Goal: Contribute content: Add original content to the website for others to see

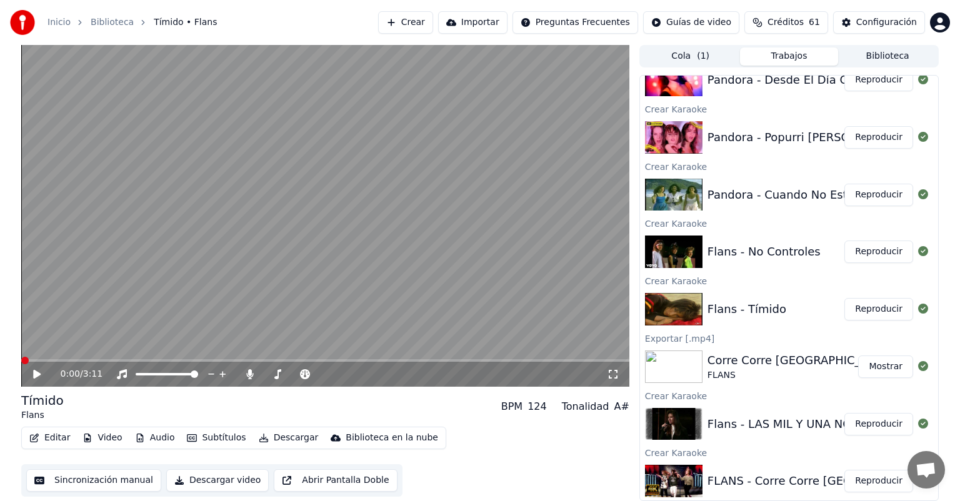
scroll to position [836, 0]
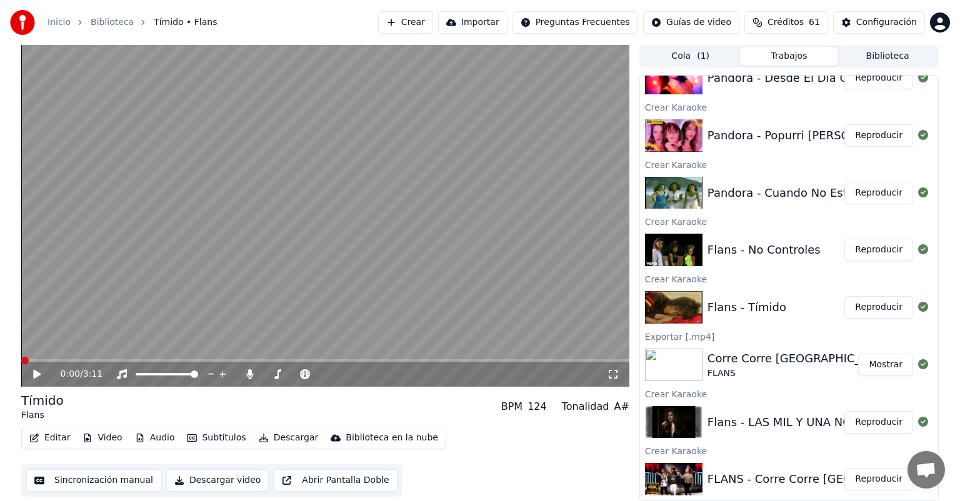
click at [864, 254] on button "Reproducir" at bounding box center [878, 250] width 69 height 22
click at [412, 170] on video at bounding box center [325, 216] width 608 height 342
click at [869, 141] on button "Reproducir" at bounding box center [878, 135] width 69 height 22
click at [55, 437] on button "Editar" at bounding box center [49, 437] width 51 height 17
click at [309, 371] on icon at bounding box center [305, 374] width 12 height 10
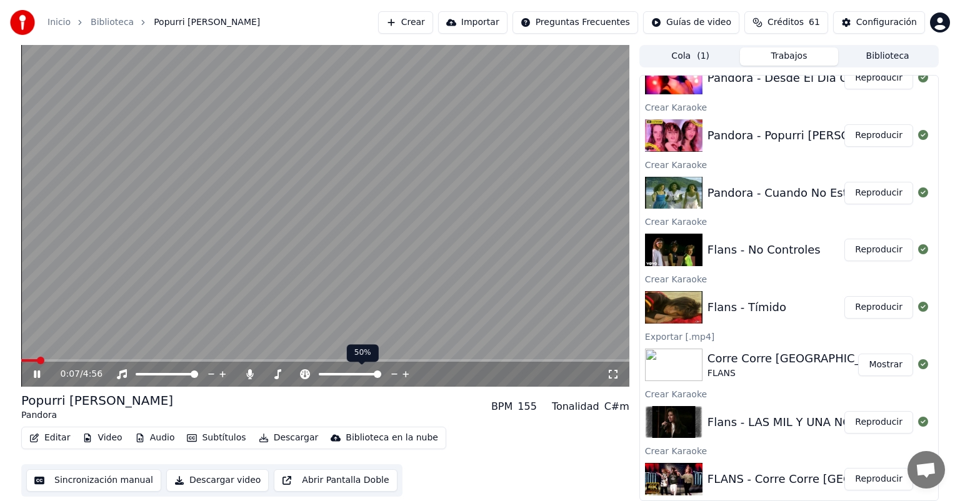
click at [381, 371] on span at bounding box center [377, 374] width 7 height 7
click at [41, 437] on button "Editar" at bounding box center [49, 437] width 51 height 17
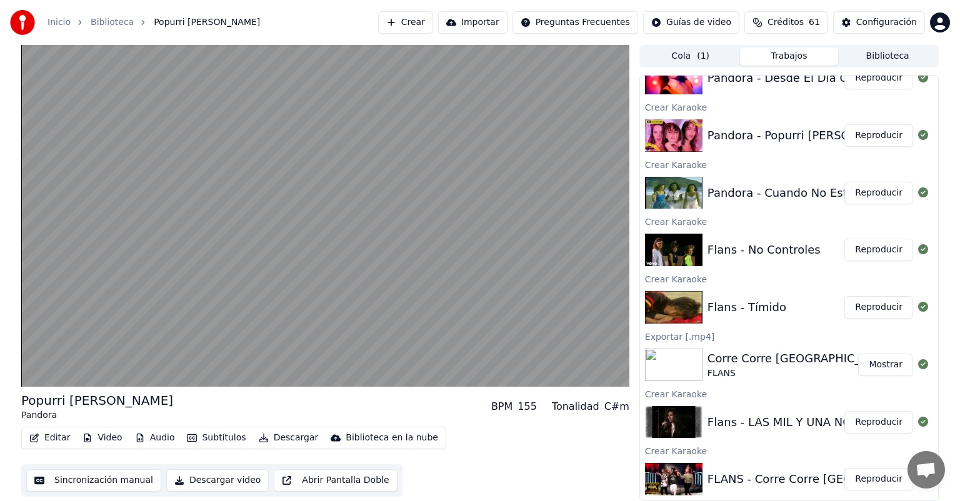
click at [369, 479] on button "Abrir Pantalla Doble" at bounding box center [335, 480] width 123 height 22
click at [55, 439] on button "Editar" at bounding box center [49, 437] width 51 height 17
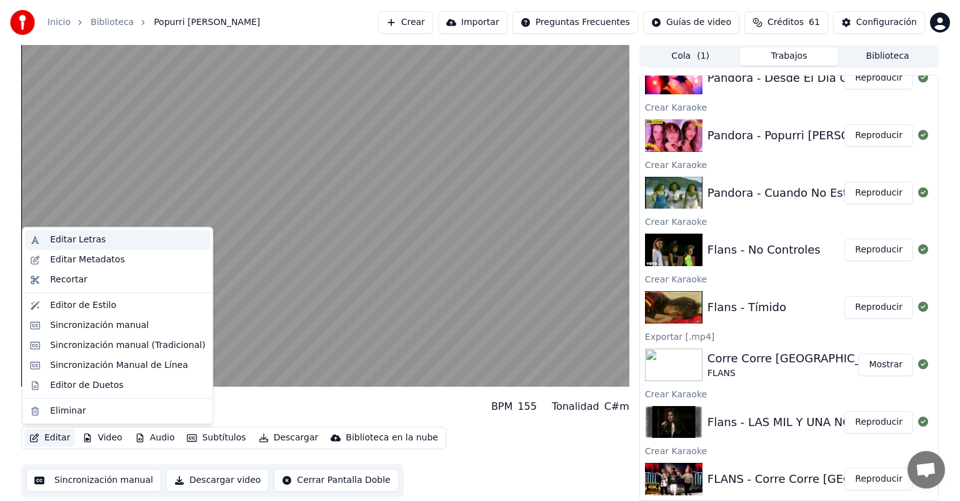
click at [79, 241] on div "Editar Letras" at bounding box center [78, 240] width 56 height 12
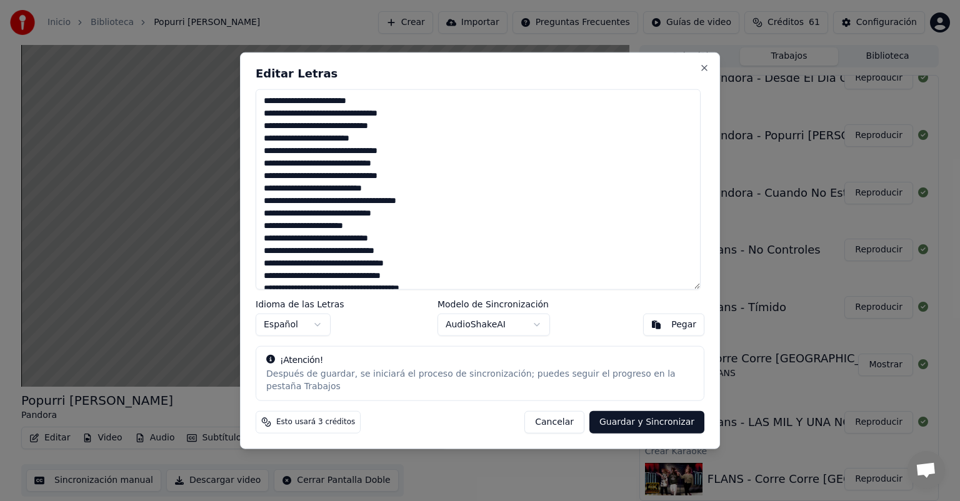
click at [409, 158] on textarea at bounding box center [478, 189] width 445 height 201
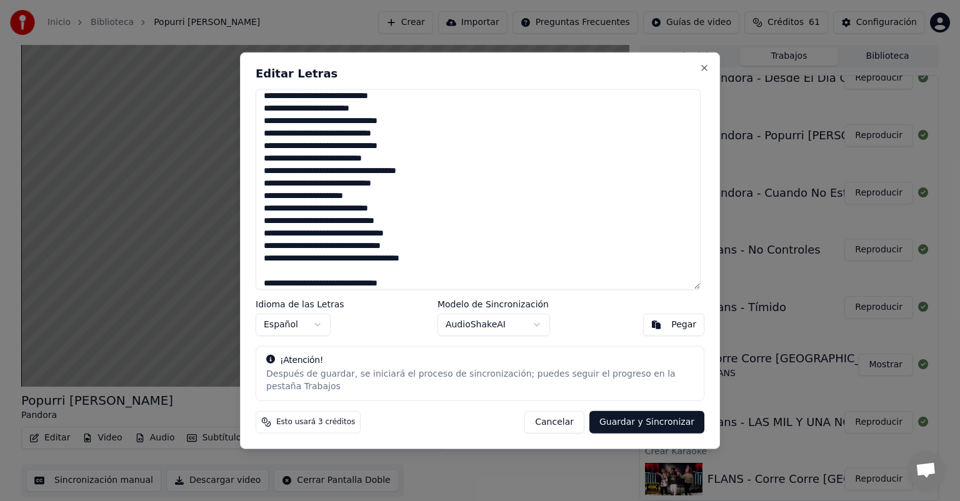
scroll to position [217, 0]
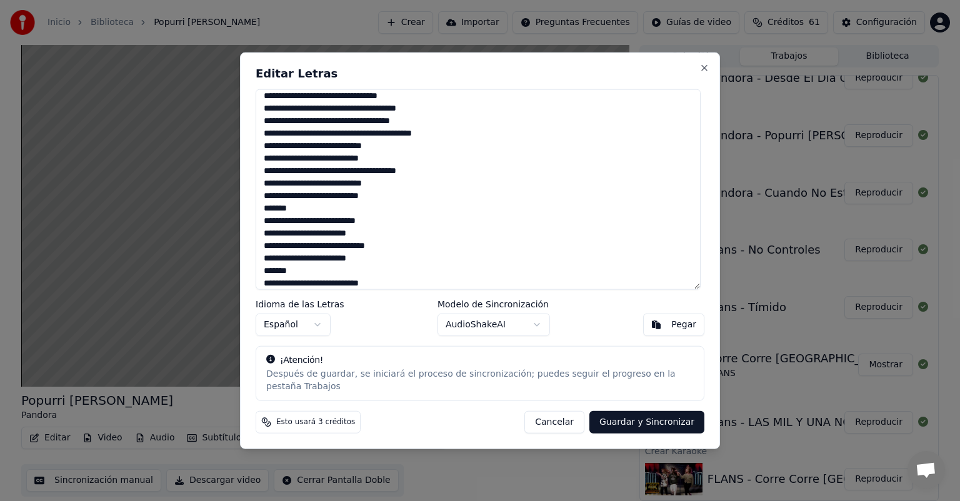
click at [400, 161] on textarea at bounding box center [478, 189] width 445 height 201
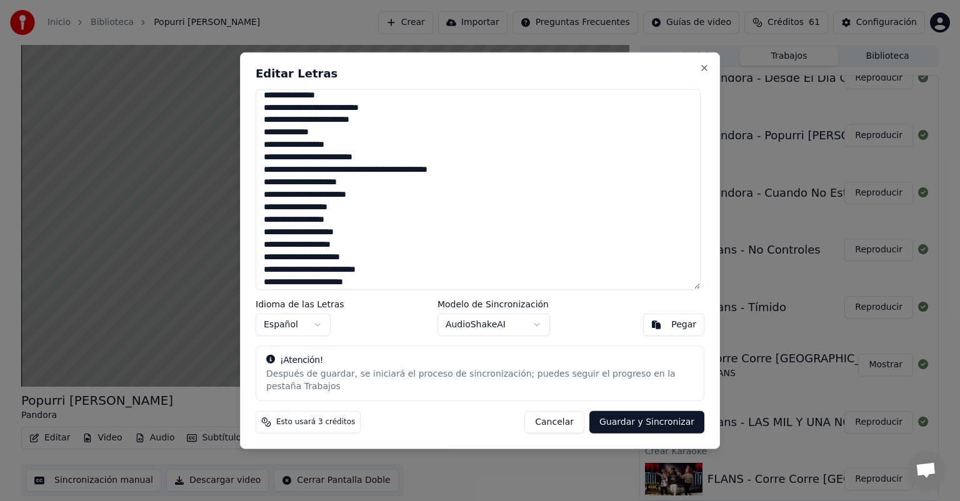
scroll to position [383, 0]
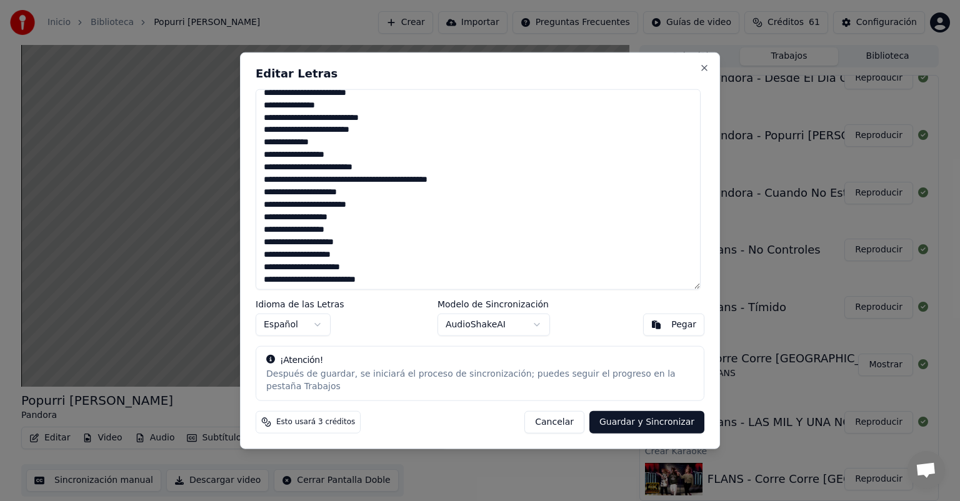
drag, startPoint x: 266, startPoint y: 126, endPoint x: 378, endPoint y: 136, distance: 112.3
click at [378, 136] on textarea at bounding box center [478, 189] width 445 height 201
drag, startPoint x: 264, startPoint y: 150, endPoint x: 340, endPoint y: 152, distance: 76.3
click at [340, 152] on textarea at bounding box center [478, 189] width 445 height 201
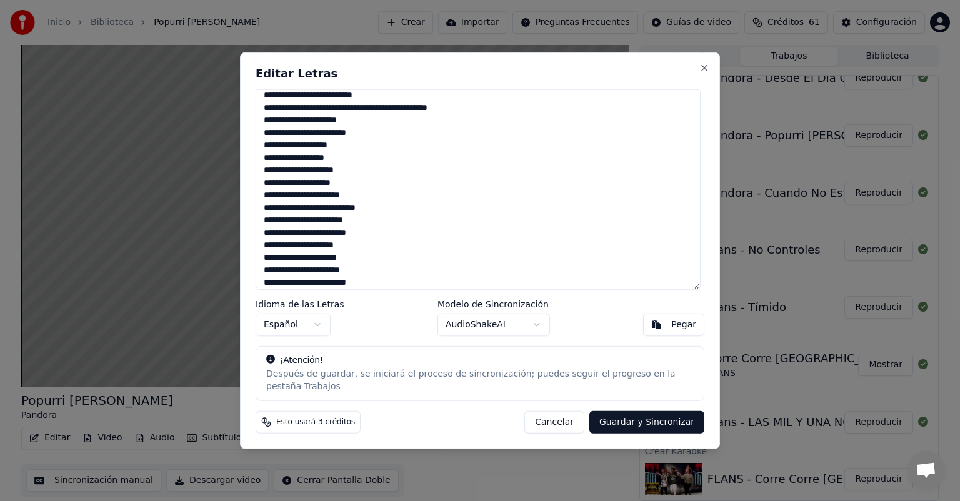
scroll to position [505, 0]
type textarea "**********"
click at [644, 421] on button "Guardar y Sincronizar" at bounding box center [646, 422] width 115 height 22
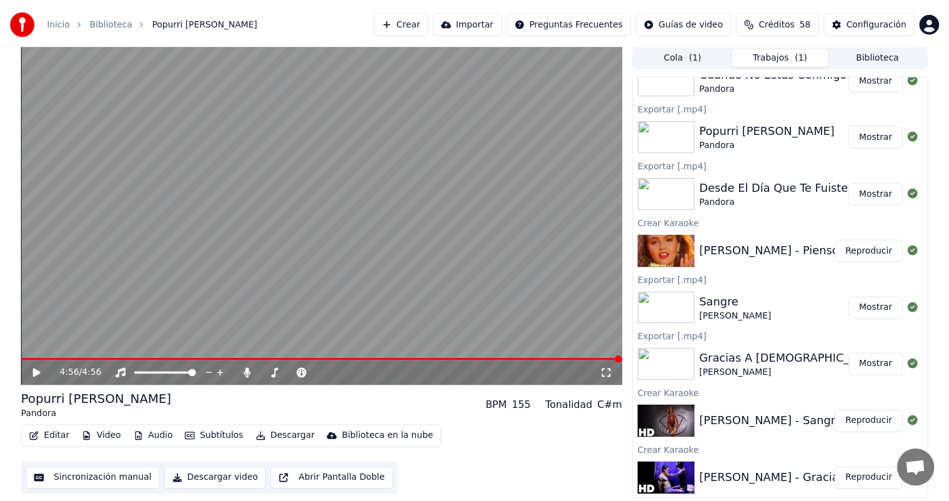
scroll to position [0, 0]
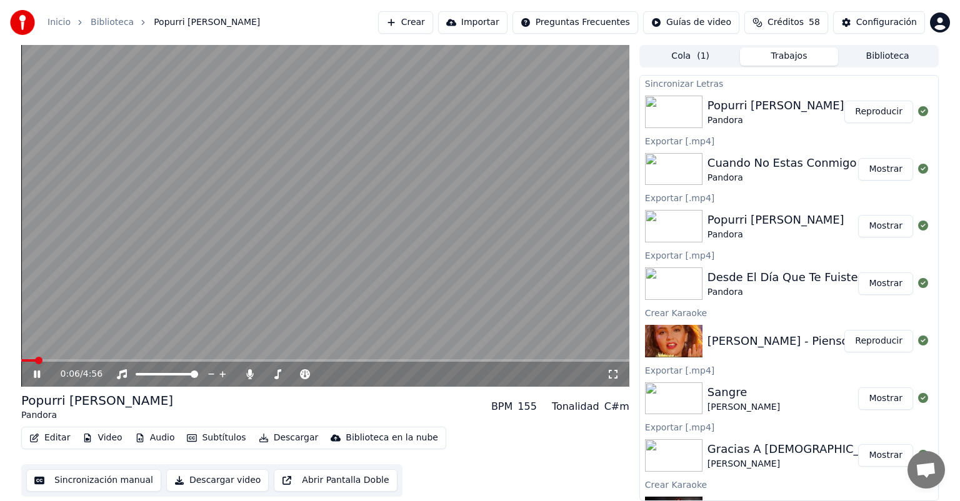
click at [89, 362] on span at bounding box center [325, 360] width 608 height 2
click at [183, 361] on span at bounding box center [325, 360] width 608 height 2
click at [291, 361] on span at bounding box center [325, 360] width 608 height 2
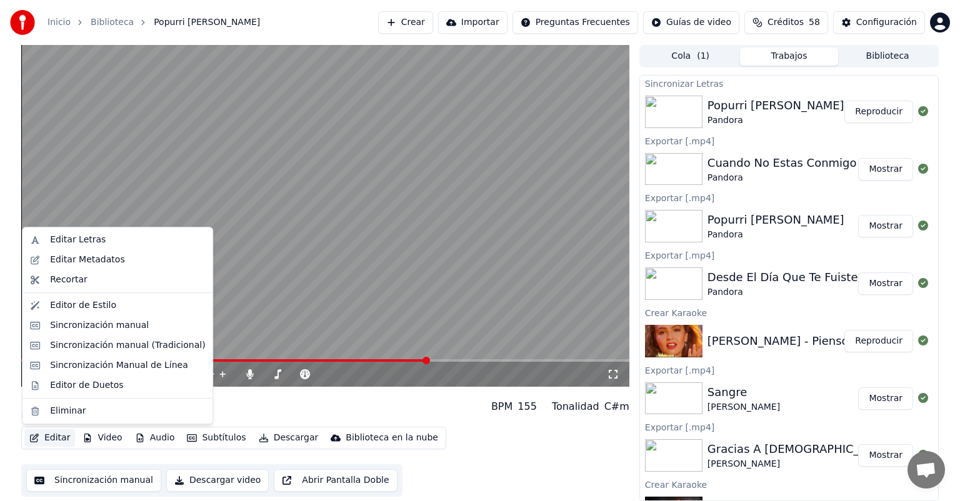
click at [63, 434] on button "Editar" at bounding box center [49, 437] width 51 height 17
click at [75, 387] on div "Editor de Duetos" at bounding box center [86, 385] width 73 height 12
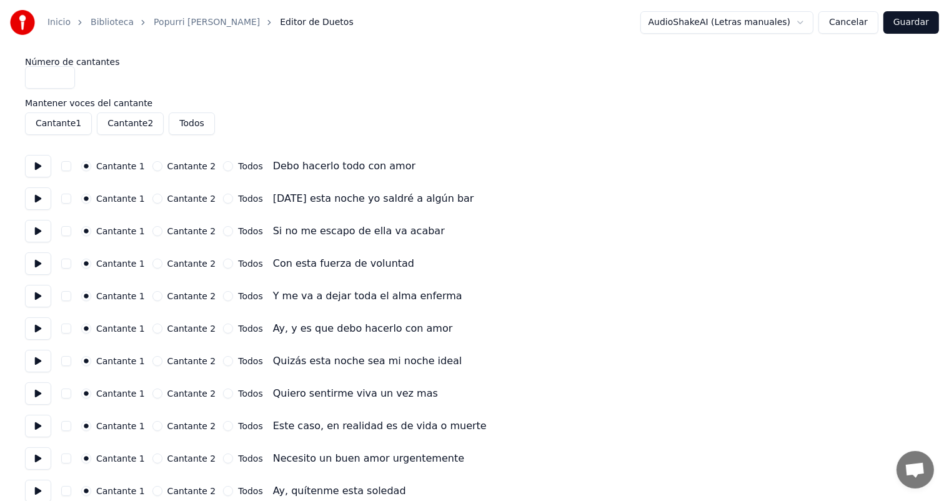
click at [46, 167] on button at bounding box center [38, 166] width 26 height 22
click at [35, 196] on button at bounding box center [38, 198] width 26 height 22
click at [42, 229] on button at bounding box center [38, 231] width 26 height 22
click at [40, 297] on button at bounding box center [38, 296] width 26 height 22
click at [46, 331] on button at bounding box center [38, 328] width 26 height 22
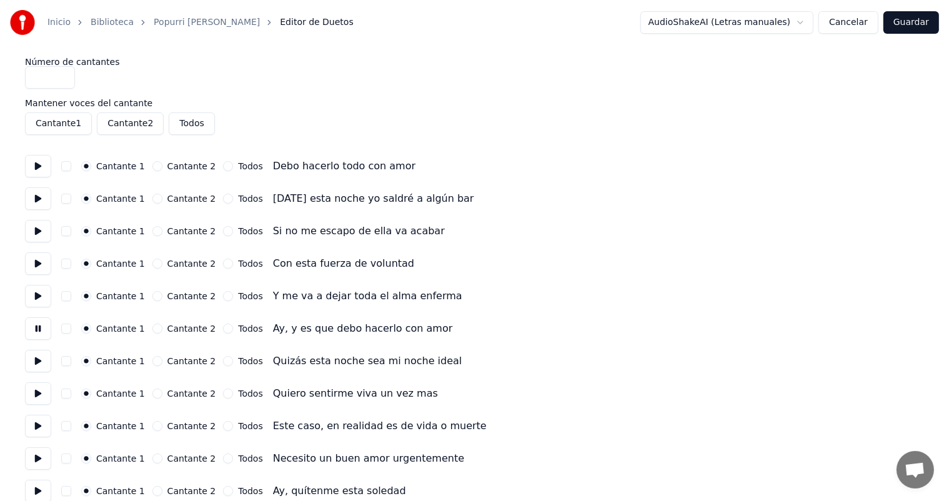
click at [45, 362] on button at bounding box center [38, 361] width 26 height 22
click at [42, 392] on button at bounding box center [38, 393] width 26 height 22
click at [39, 433] on button at bounding box center [38, 426] width 26 height 22
click at [223, 426] on button "Todos" at bounding box center [228, 426] width 10 height 10
click at [223, 459] on button "Todos" at bounding box center [228, 459] width 10 height 10
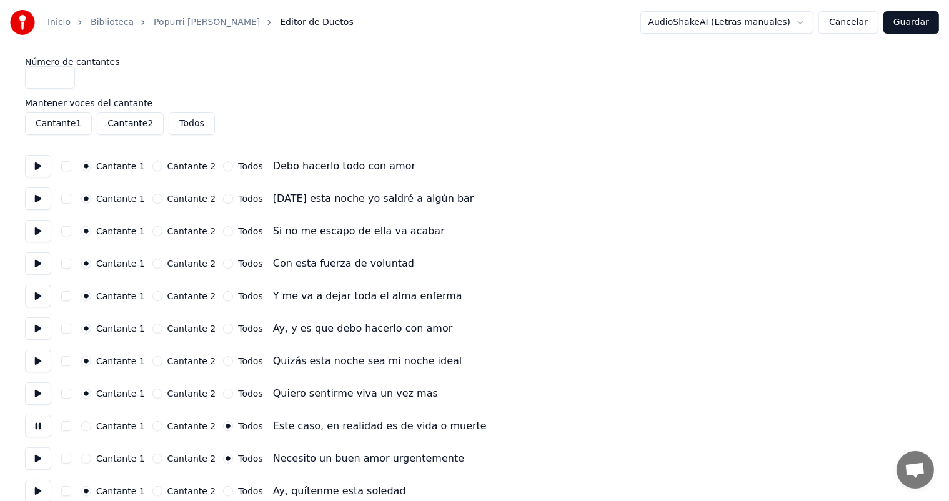
click at [44, 461] on button at bounding box center [38, 458] width 26 height 22
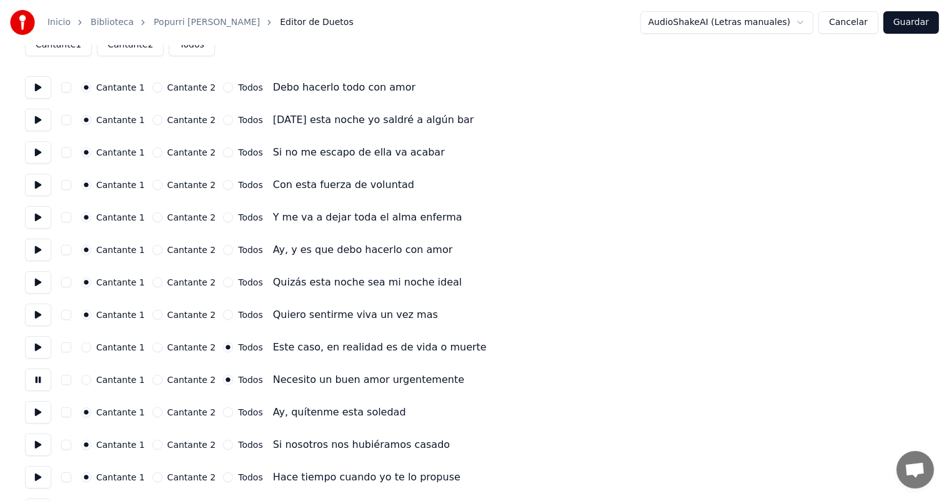
scroll to position [84, 0]
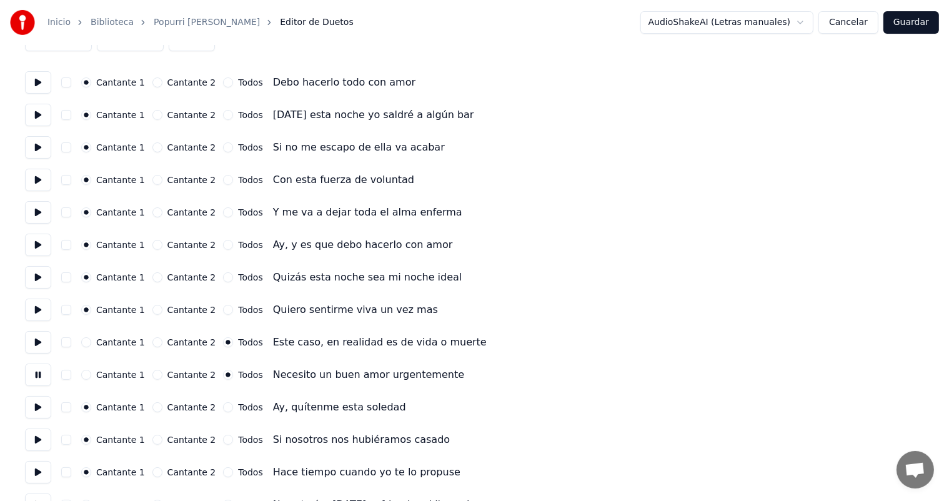
click at [223, 410] on button "Todos" at bounding box center [228, 407] width 10 height 10
click at [33, 411] on button at bounding box center [38, 407] width 26 height 22
click at [44, 441] on button at bounding box center [38, 440] width 26 height 22
click at [44, 469] on button at bounding box center [38, 472] width 26 height 22
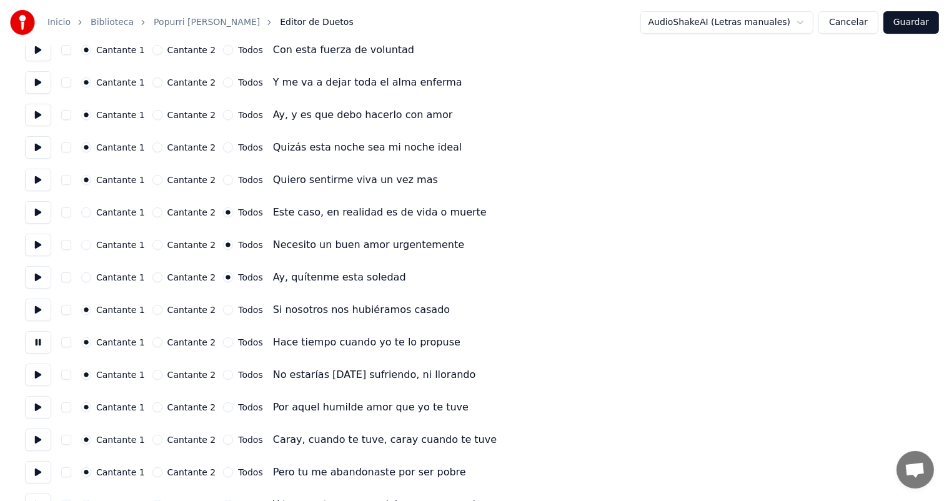
scroll to position [214, 0]
click at [36, 372] on button at bounding box center [38, 374] width 26 height 22
click at [37, 404] on button at bounding box center [38, 407] width 26 height 22
click at [40, 438] on button at bounding box center [38, 439] width 26 height 22
click at [39, 405] on button at bounding box center [38, 407] width 26 height 22
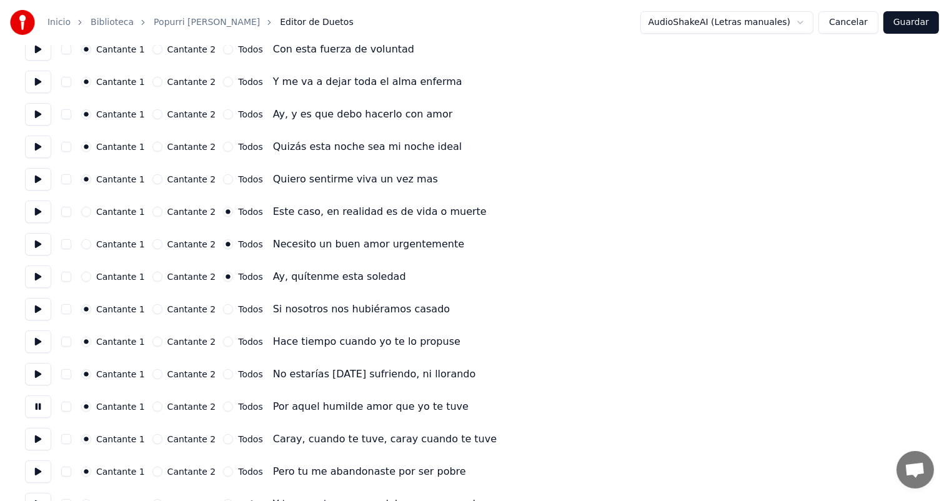
click at [223, 410] on button "Todos" at bounding box center [228, 407] width 10 height 10
click at [223, 436] on button "Todos" at bounding box center [228, 439] width 10 height 10
click at [37, 447] on button at bounding box center [38, 439] width 26 height 22
click at [35, 474] on button at bounding box center [38, 472] width 26 height 22
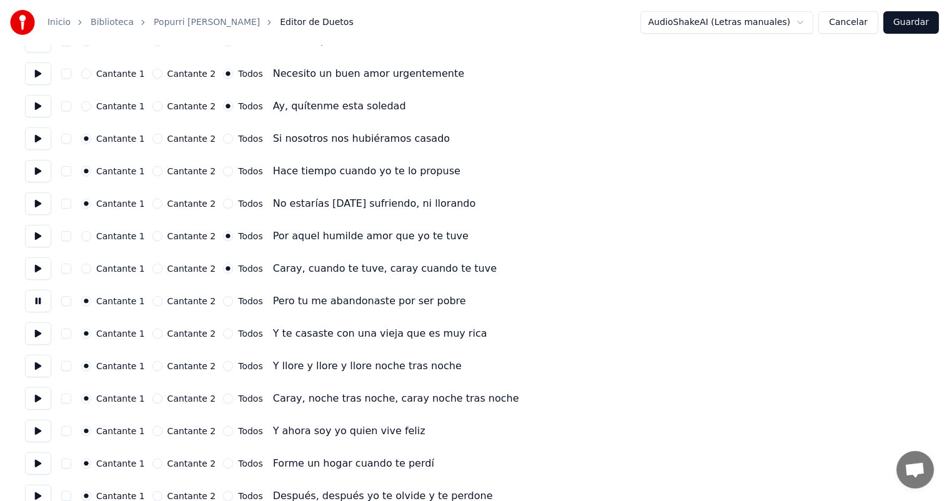
scroll to position [386, 0]
click at [223, 368] on button "Todos" at bounding box center [228, 366] width 10 height 10
click at [42, 367] on button at bounding box center [38, 365] width 26 height 22
click at [223, 399] on button "Todos" at bounding box center [228, 398] width 10 height 10
click at [32, 395] on button at bounding box center [38, 398] width 26 height 22
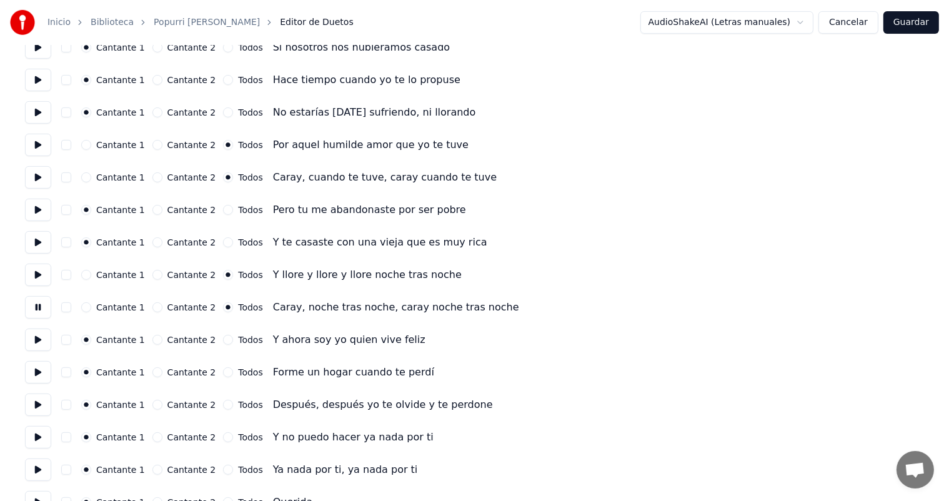
scroll to position [484, 0]
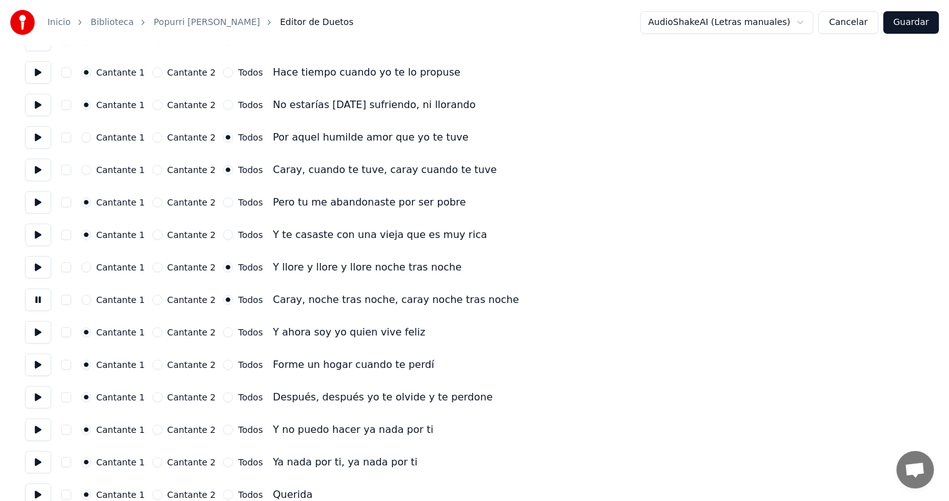
click at [41, 396] on button at bounding box center [38, 397] width 26 height 22
click at [223, 397] on button "Todos" at bounding box center [228, 397] width 10 height 10
click at [226, 427] on div "Todos" at bounding box center [242, 430] width 39 height 10
click at [226, 461] on div "Todos" at bounding box center [242, 462] width 39 height 10
click at [36, 457] on button at bounding box center [38, 462] width 26 height 22
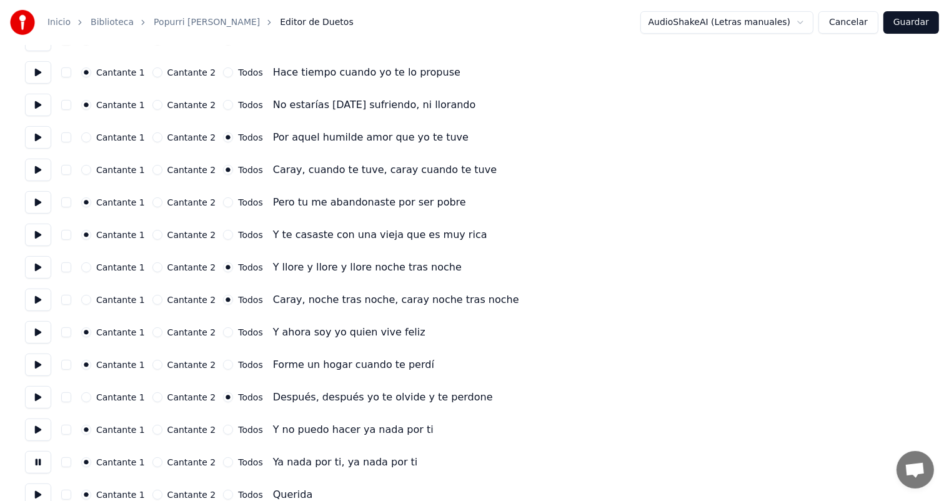
click at [223, 434] on button "Todos" at bounding box center [228, 430] width 10 height 10
click at [223, 458] on button "Todos" at bounding box center [228, 462] width 10 height 10
click at [42, 430] on button at bounding box center [38, 430] width 26 height 22
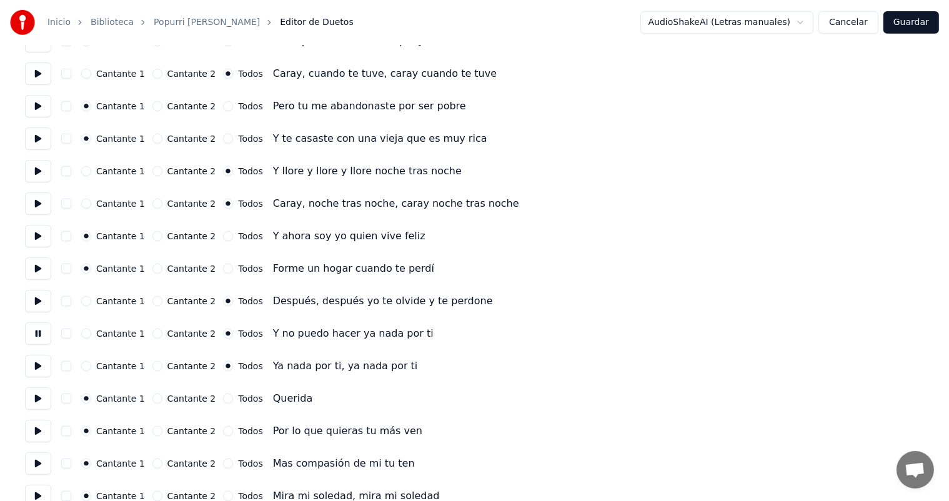
scroll to position [596, 0]
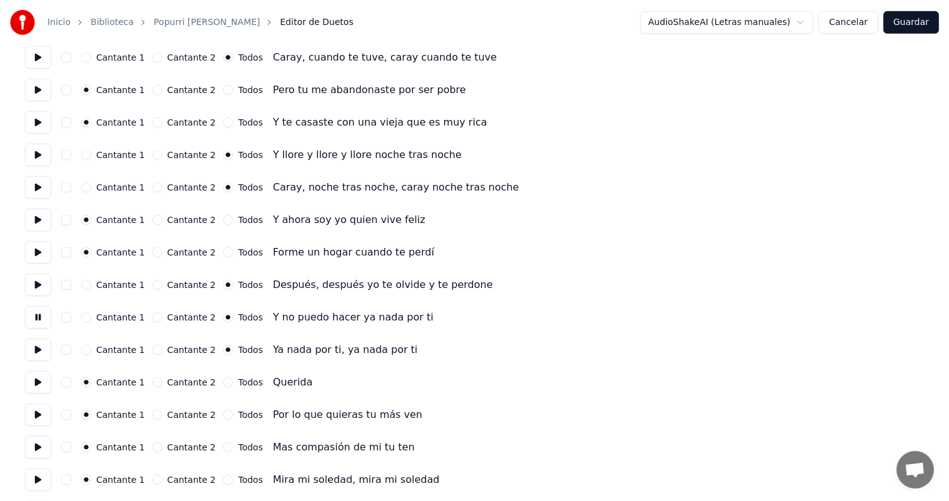
click at [41, 415] on button at bounding box center [38, 415] width 26 height 22
click at [37, 446] on button at bounding box center [38, 447] width 26 height 22
click at [37, 478] on button at bounding box center [38, 480] width 26 height 22
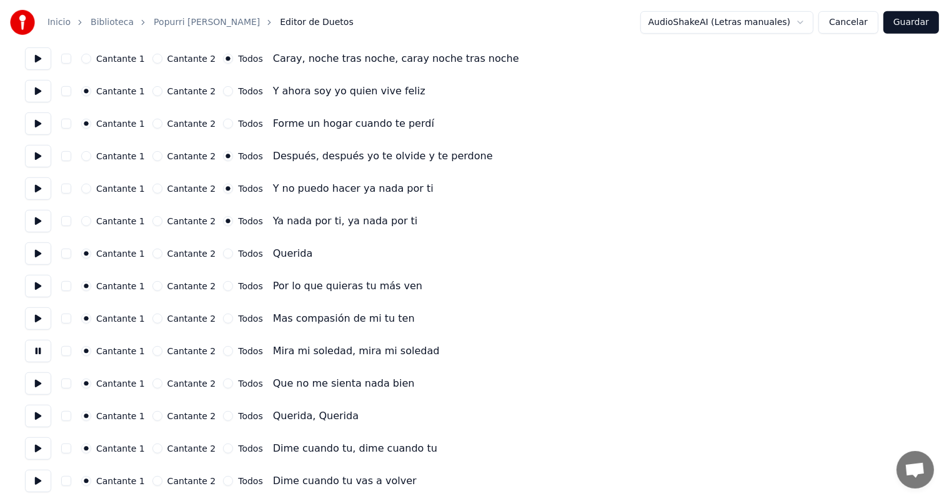
scroll to position [726, 0]
click at [39, 381] on button at bounding box center [38, 383] width 26 height 22
click at [37, 417] on button at bounding box center [38, 415] width 26 height 22
click at [223, 417] on button "Todos" at bounding box center [228, 416] width 10 height 10
click at [32, 446] on button at bounding box center [38, 448] width 26 height 22
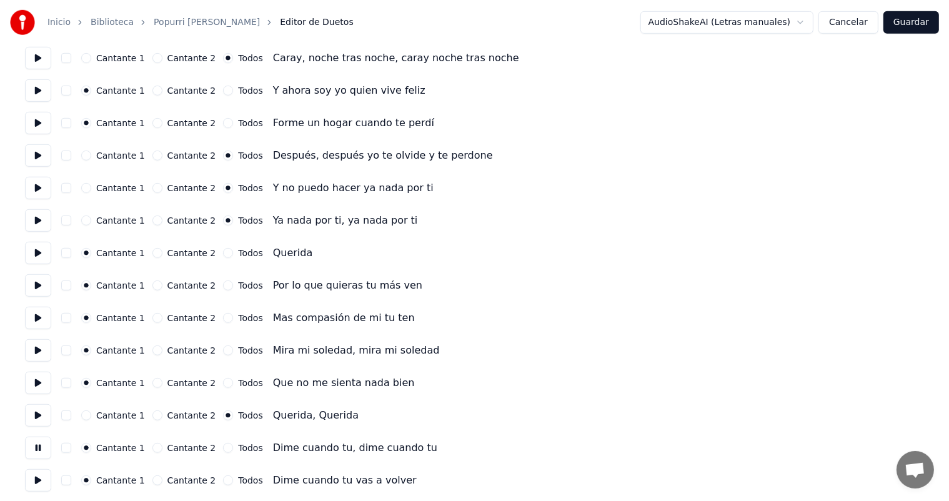
click at [223, 449] on button "Todos" at bounding box center [228, 448] width 10 height 10
click at [223, 483] on button "Todos" at bounding box center [228, 481] width 10 height 10
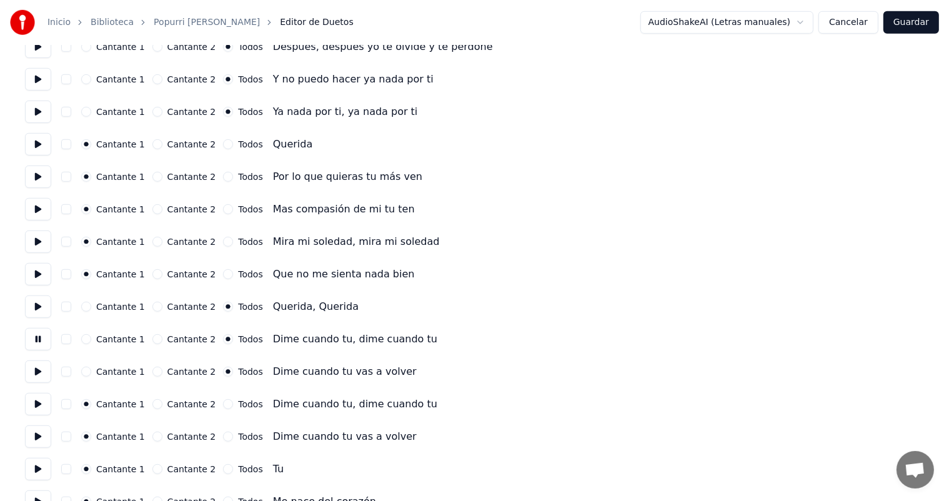
scroll to position [835, 0]
click at [223, 399] on button "Todos" at bounding box center [228, 404] width 10 height 10
click at [223, 431] on button "Todos" at bounding box center [228, 436] width 10 height 10
click at [44, 405] on button at bounding box center [38, 403] width 26 height 22
click at [44, 439] on button at bounding box center [38, 436] width 26 height 22
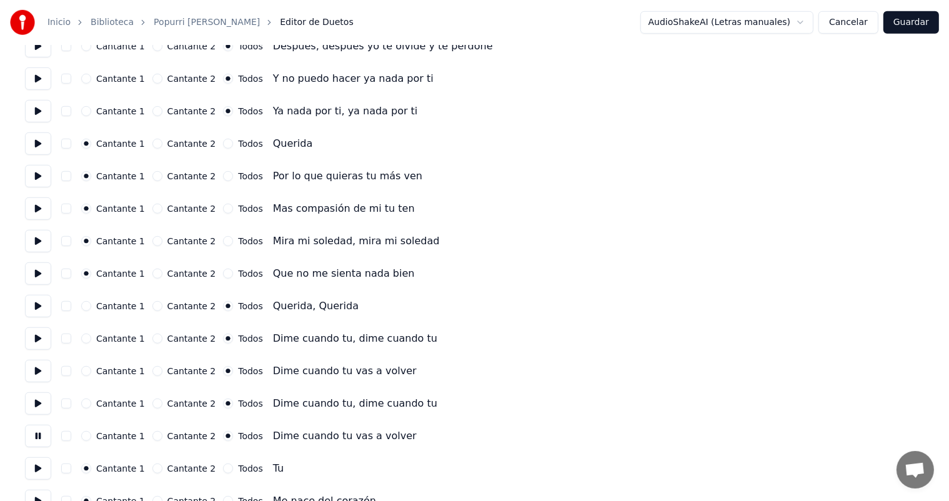
click at [224, 472] on div "Todos" at bounding box center [242, 469] width 39 height 10
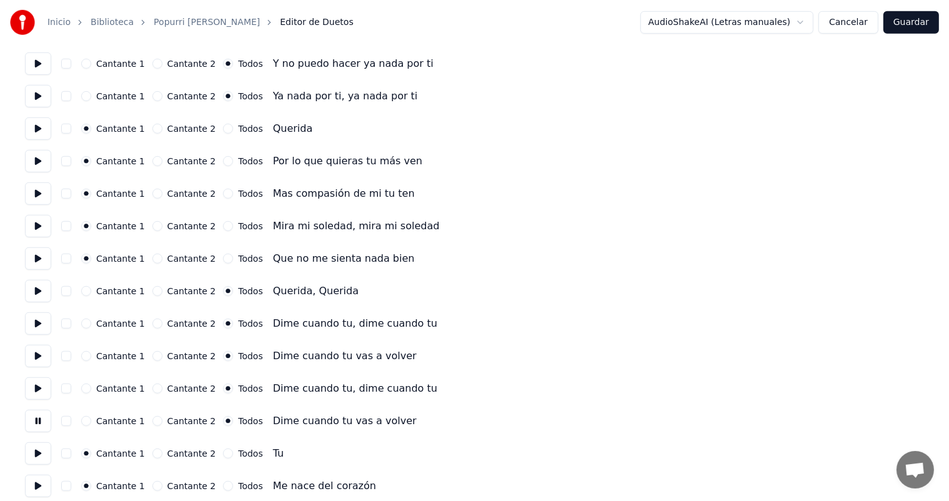
scroll to position [851, 0]
click at [223, 450] on button "Todos" at bounding box center [228, 452] width 10 height 10
click at [36, 453] on button at bounding box center [38, 452] width 26 height 22
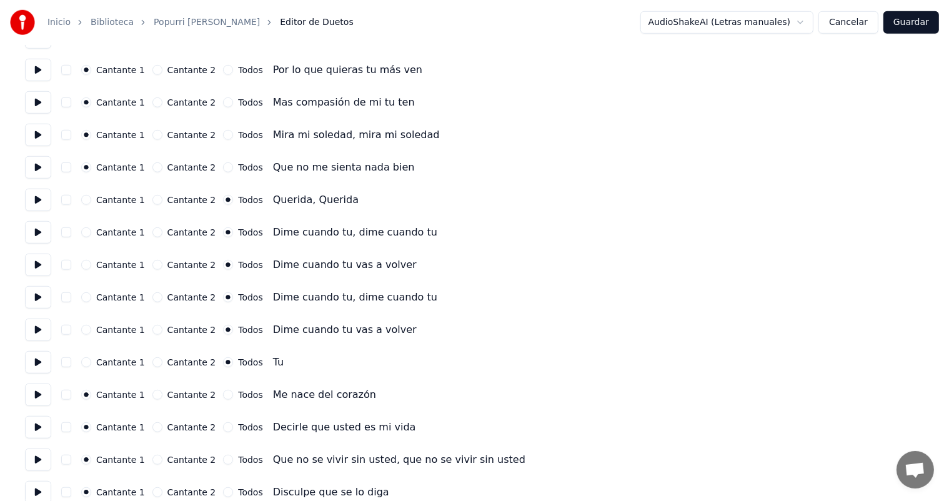
scroll to position [957, 0]
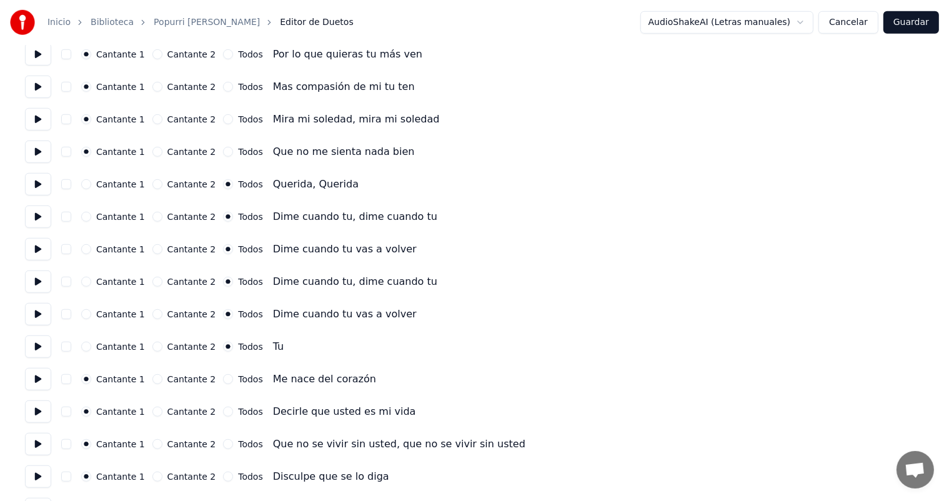
click at [39, 387] on button at bounding box center [38, 379] width 26 height 22
click at [37, 412] on button at bounding box center [38, 412] width 26 height 22
click at [36, 434] on button at bounding box center [38, 444] width 26 height 22
click at [40, 472] on button at bounding box center [38, 477] width 26 height 22
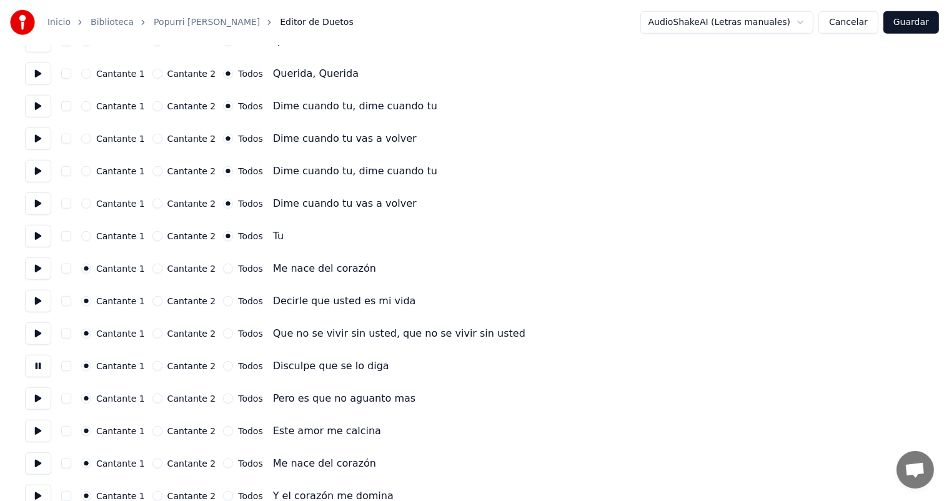
scroll to position [1069, 0]
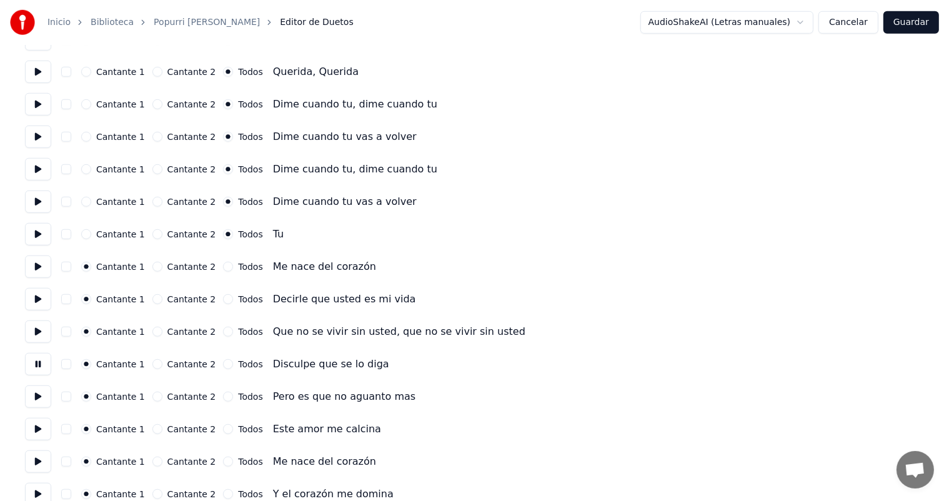
click at [38, 400] on button at bounding box center [38, 397] width 26 height 22
click at [37, 430] on button at bounding box center [38, 429] width 26 height 22
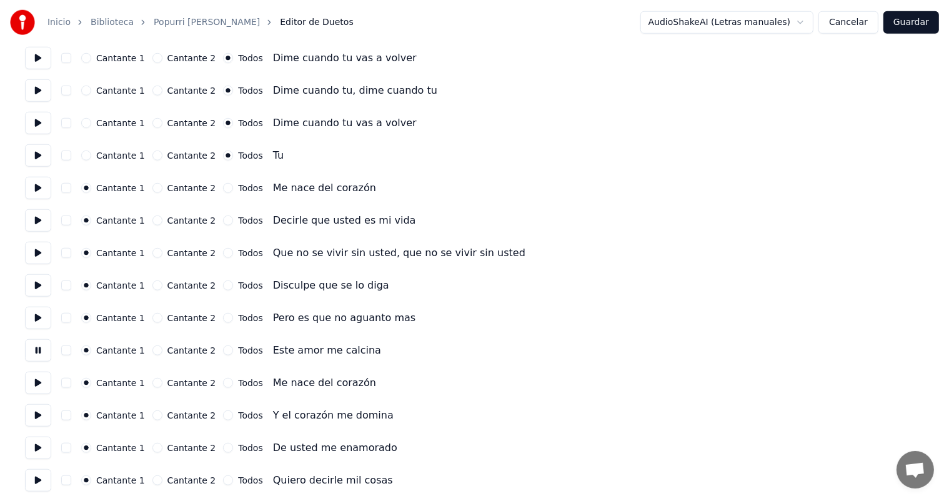
scroll to position [1154, 0]
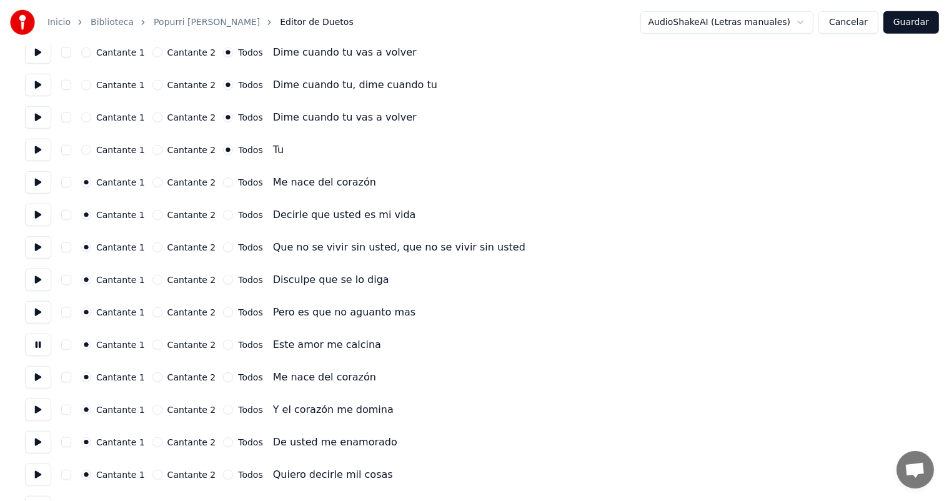
click at [32, 379] on button at bounding box center [38, 377] width 26 height 22
click at [33, 404] on button at bounding box center [38, 410] width 26 height 22
click at [33, 433] on button at bounding box center [38, 442] width 26 height 22
click at [39, 472] on button at bounding box center [38, 475] width 26 height 22
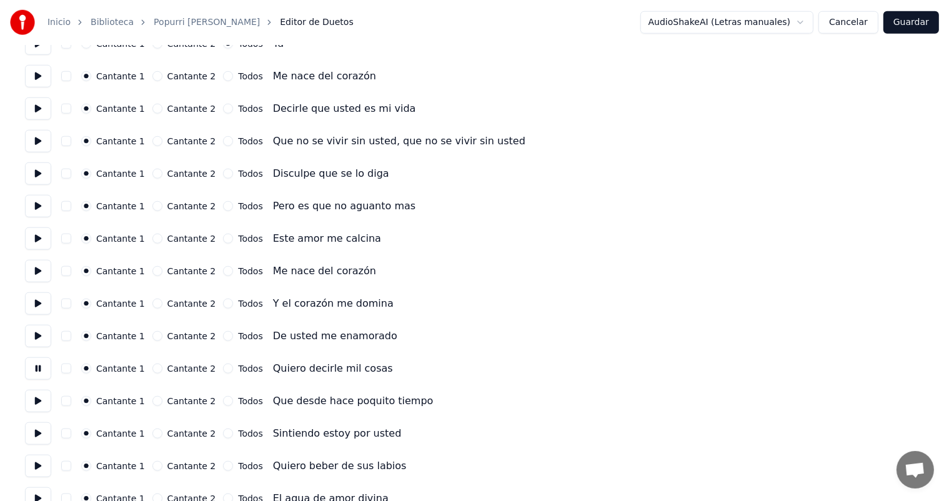
scroll to position [1262, 0]
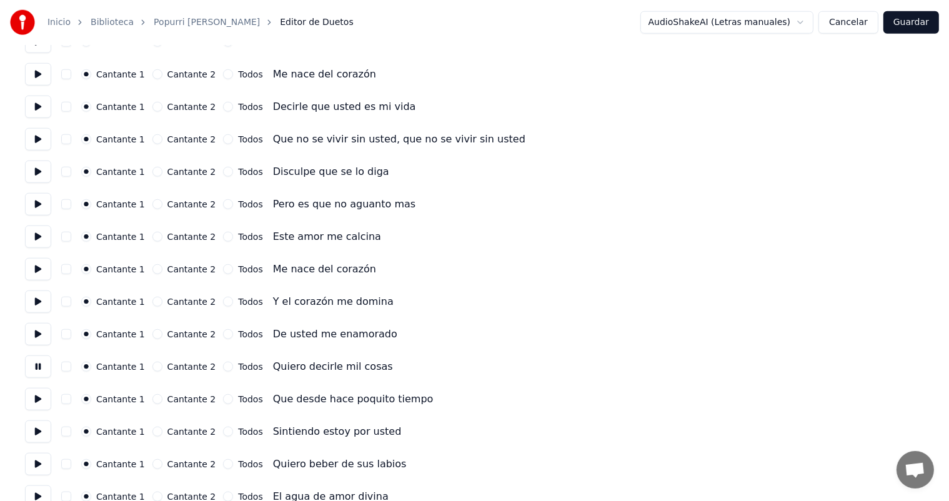
click at [38, 398] on button at bounding box center [38, 399] width 26 height 22
click at [38, 426] on button at bounding box center [38, 432] width 26 height 22
click at [39, 459] on button at bounding box center [38, 464] width 26 height 22
click at [223, 464] on button "Todos" at bounding box center [228, 464] width 10 height 10
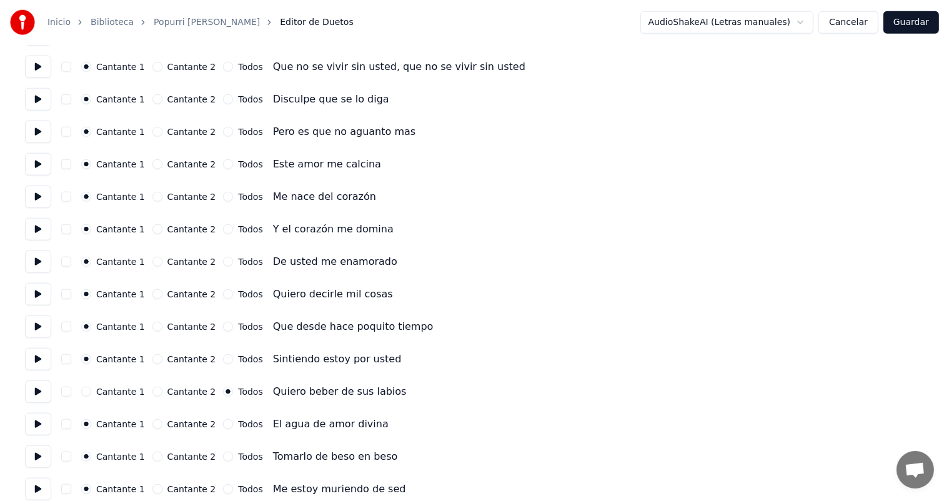
scroll to position [1339, 0]
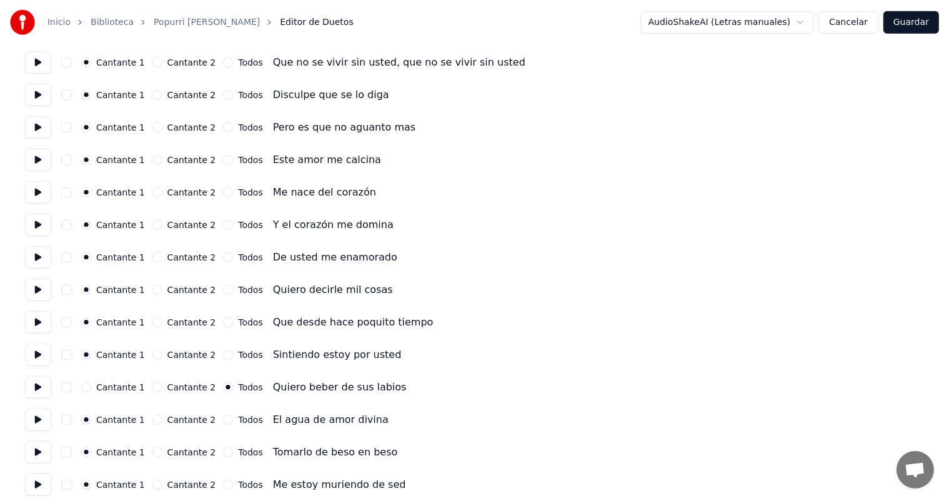
click at [32, 420] on button at bounding box center [38, 420] width 26 height 22
click at [223, 421] on button "Todos" at bounding box center [228, 420] width 10 height 10
click at [223, 447] on button "Todos" at bounding box center [228, 452] width 10 height 10
click at [51, 456] on button at bounding box center [38, 452] width 26 height 22
click at [224, 488] on div "Todos" at bounding box center [242, 485] width 39 height 10
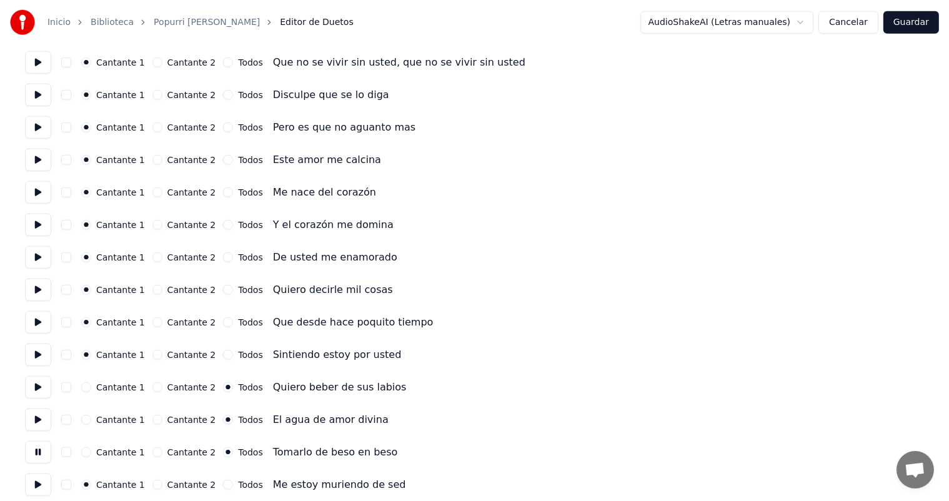
click at [223, 484] on button "Todos" at bounding box center [228, 485] width 10 height 10
click at [48, 486] on button at bounding box center [38, 485] width 26 height 22
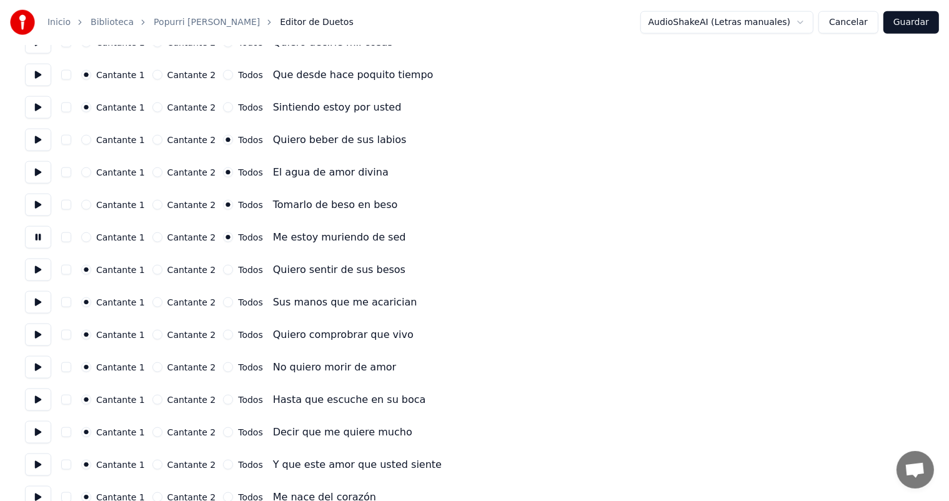
scroll to position [1597, 0]
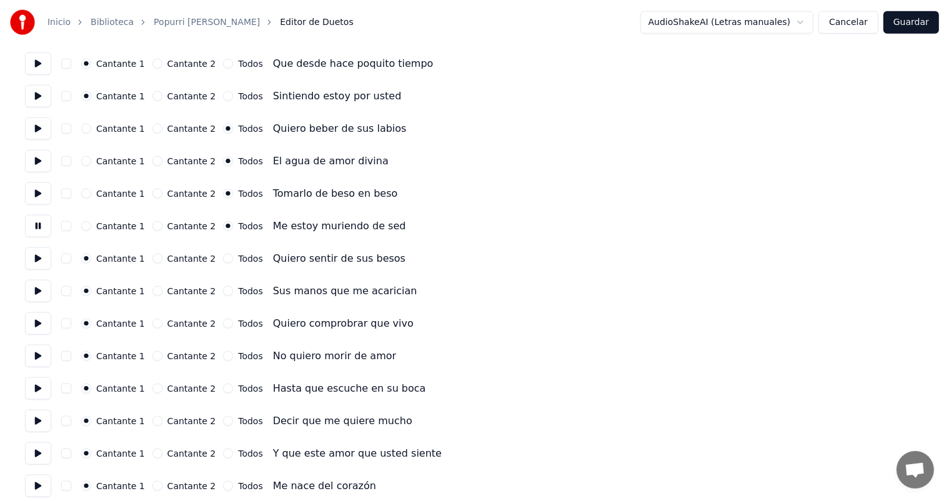
click at [45, 257] on button at bounding box center [38, 258] width 26 height 22
click at [223, 259] on button "Todos" at bounding box center [228, 259] width 10 height 10
click at [223, 290] on button "Todos" at bounding box center [228, 291] width 10 height 10
click at [42, 296] on button at bounding box center [38, 291] width 26 height 22
click at [223, 323] on button "Todos" at bounding box center [228, 324] width 10 height 10
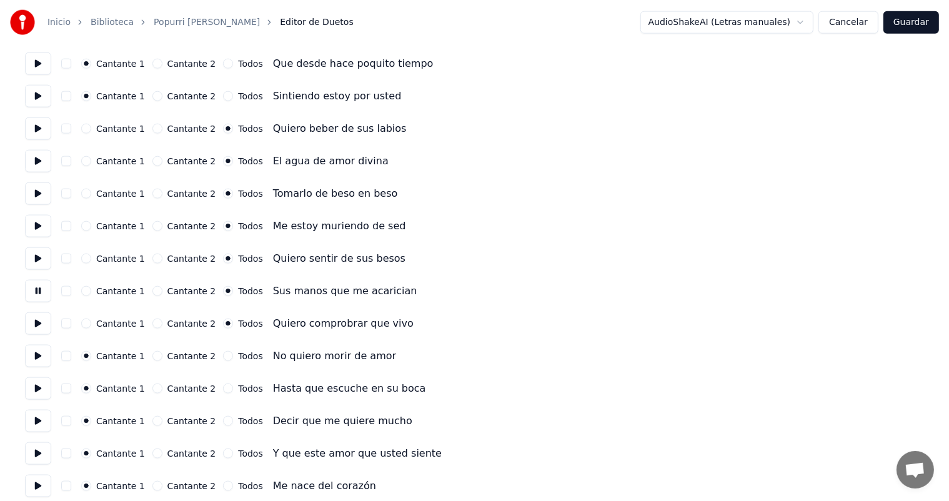
click at [38, 323] on button at bounding box center [38, 323] width 26 height 22
click at [223, 354] on button "Todos" at bounding box center [228, 356] width 10 height 10
click at [32, 352] on button at bounding box center [38, 356] width 26 height 22
click at [223, 389] on button "Todos" at bounding box center [228, 389] width 10 height 10
click at [89, 388] on button "Cantante 1" at bounding box center [86, 389] width 10 height 10
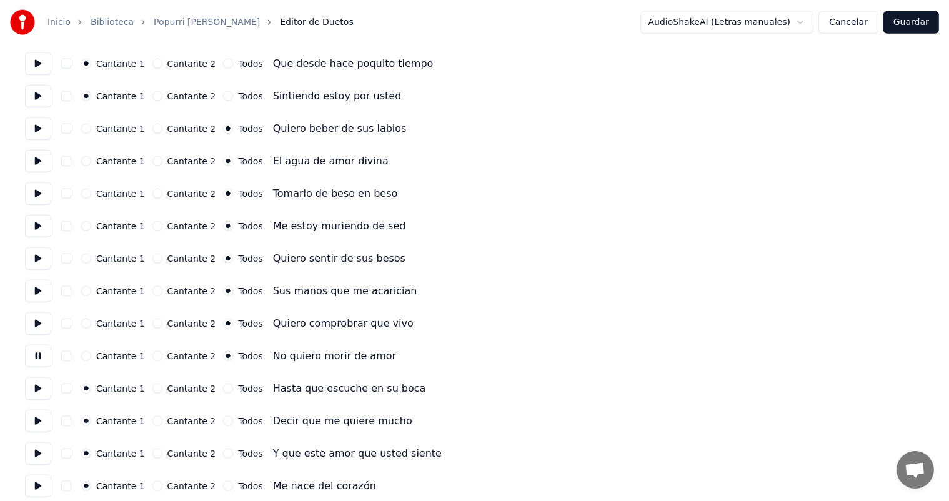
click at [38, 391] on button at bounding box center [38, 388] width 26 height 22
click at [38, 416] on button at bounding box center [38, 421] width 26 height 22
click at [41, 444] on button at bounding box center [38, 453] width 26 height 22
click at [40, 479] on button at bounding box center [38, 486] width 26 height 22
click at [223, 486] on button "Todos" at bounding box center [228, 486] width 10 height 10
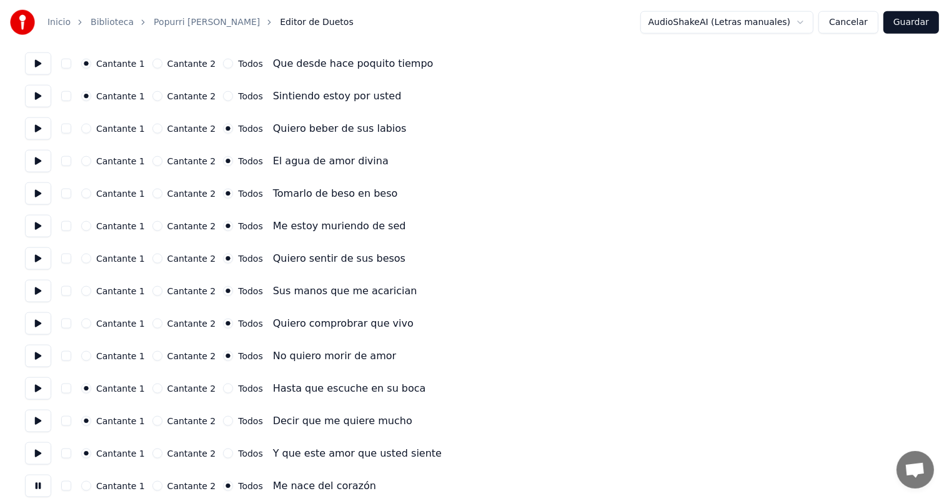
scroll to position [1606, 0]
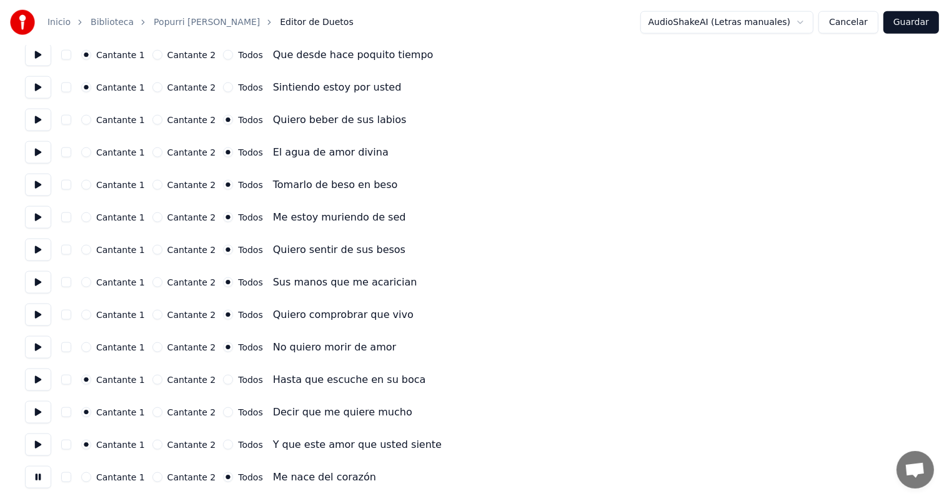
click at [910, 26] on button "Guardar" at bounding box center [912, 22] width 56 height 22
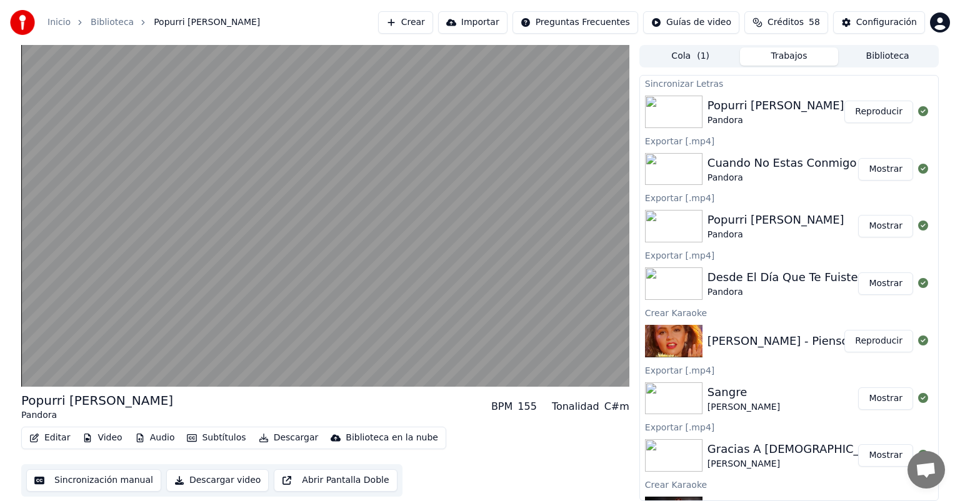
click at [182, 309] on video at bounding box center [325, 216] width 608 height 342
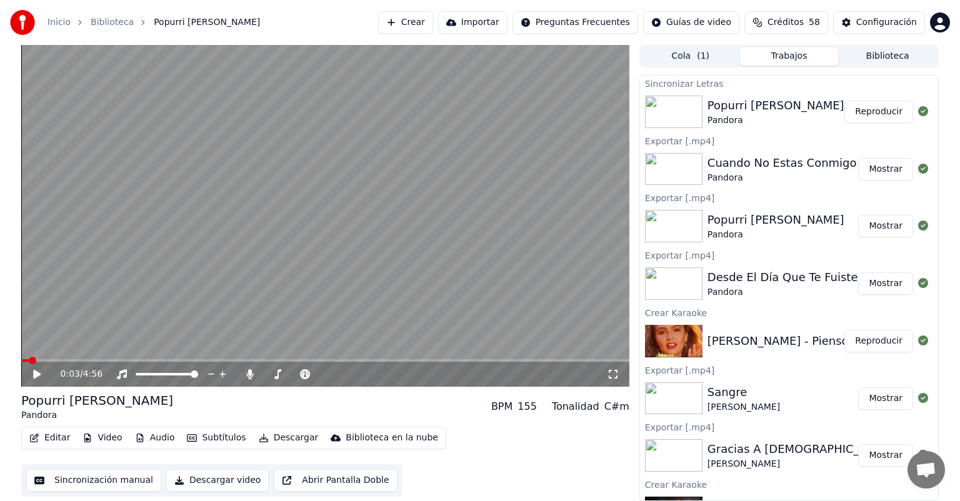
click at [246, 375] on icon at bounding box center [250, 374] width 12 height 10
click at [273, 439] on button "Descargar" at bounding box center [289, 437] width 70 height 17
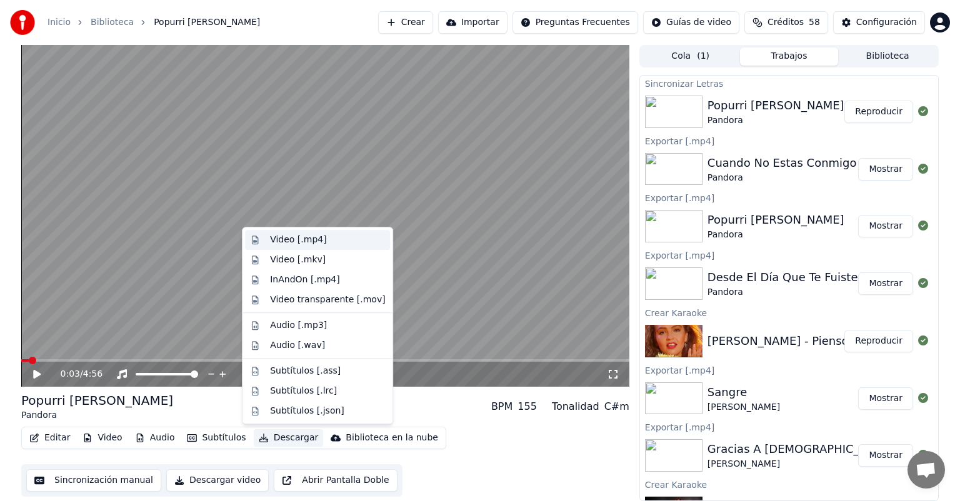
click at [271, 237] on div "Video [.mp4]" at bounding box center [298, 240] width 56 height 12
